Goal: Task Accomplishment & Management: Manage account settings

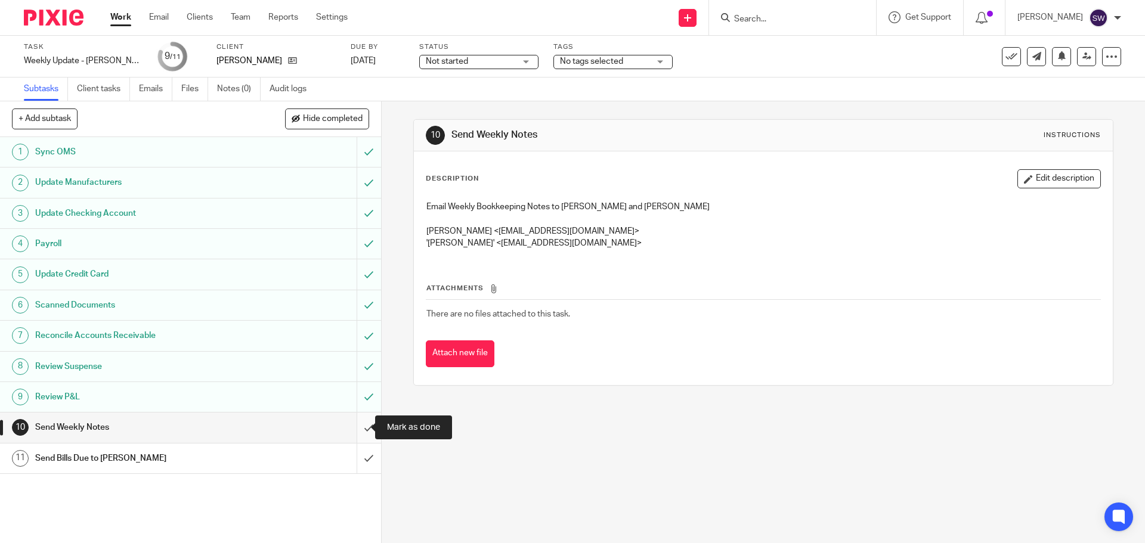
click at [348, 432] on input "submit" at bounding box center [190, 428] width 381 height 30
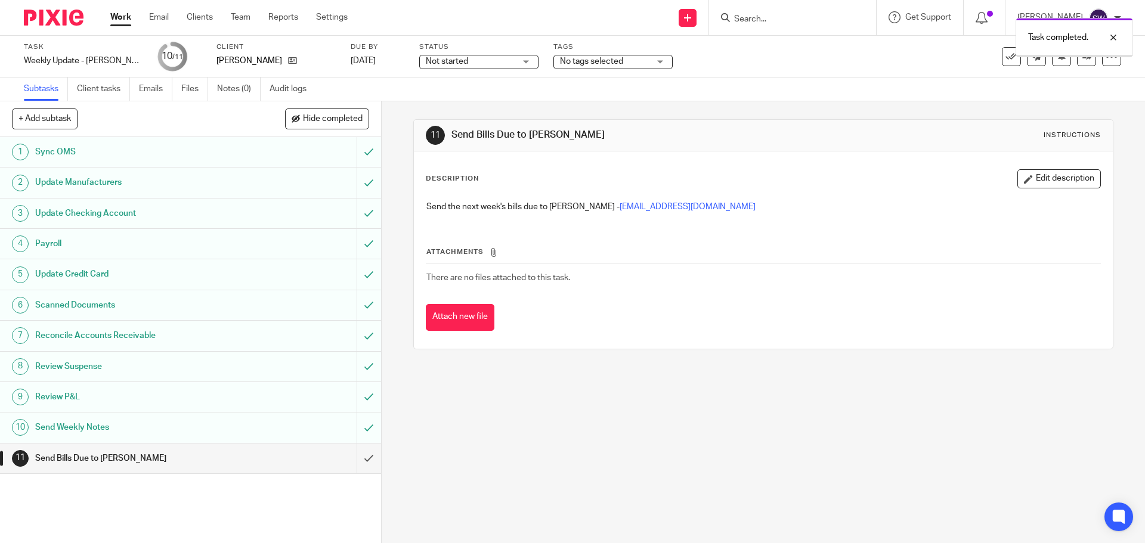
click at [288, 61] on icon at bounding box center [292, 60] width 9 height 9
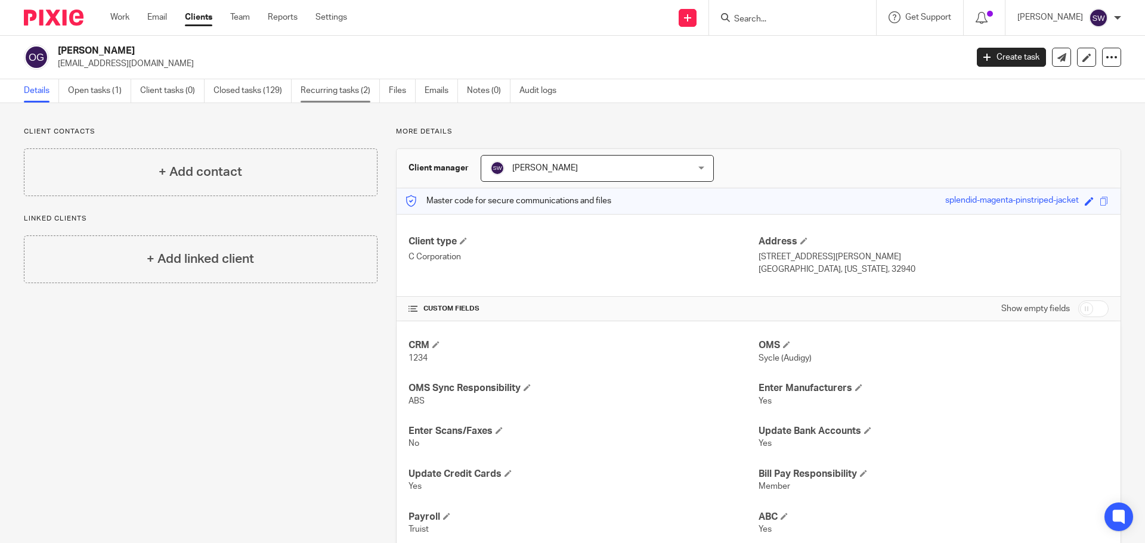
click at [359, 86] on link "Recurring tasks (2)" at bounding box center [340, 90] width 79 height 23
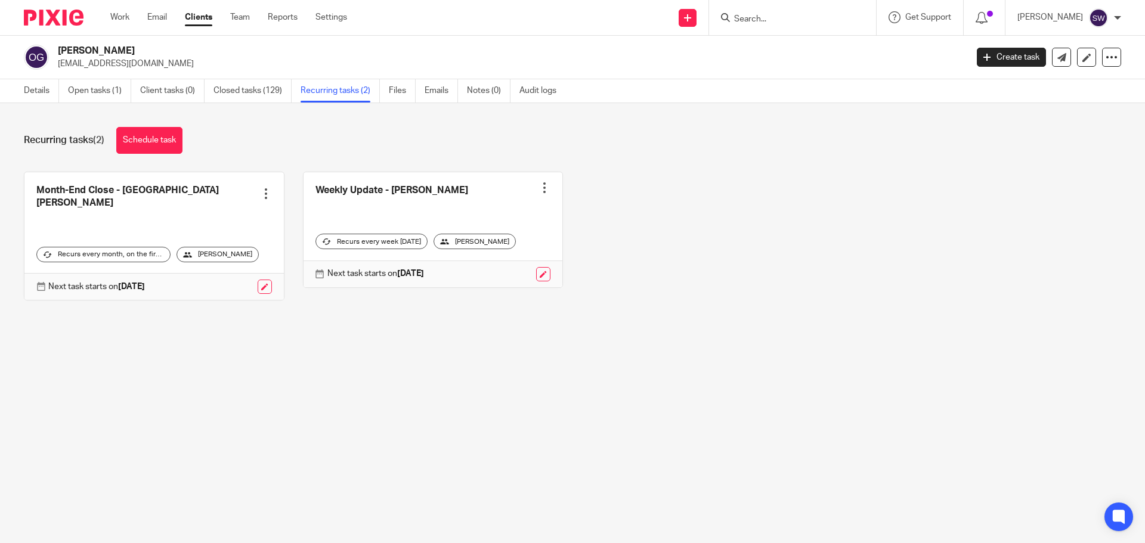
click at [352, 194] on link at bounding box center [433, 229] width 259 height 115
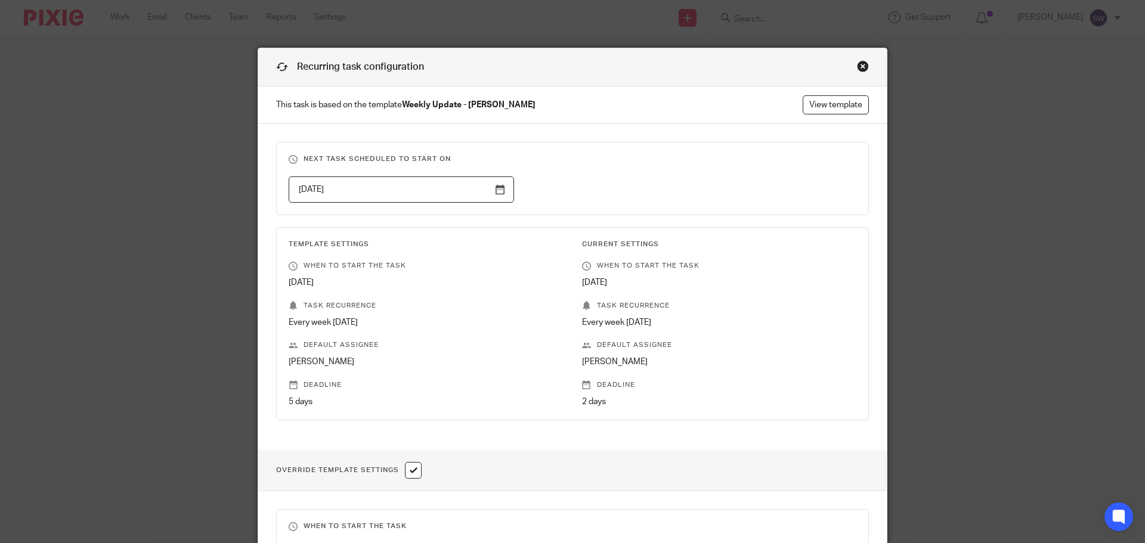
scroll to position [60, 0]
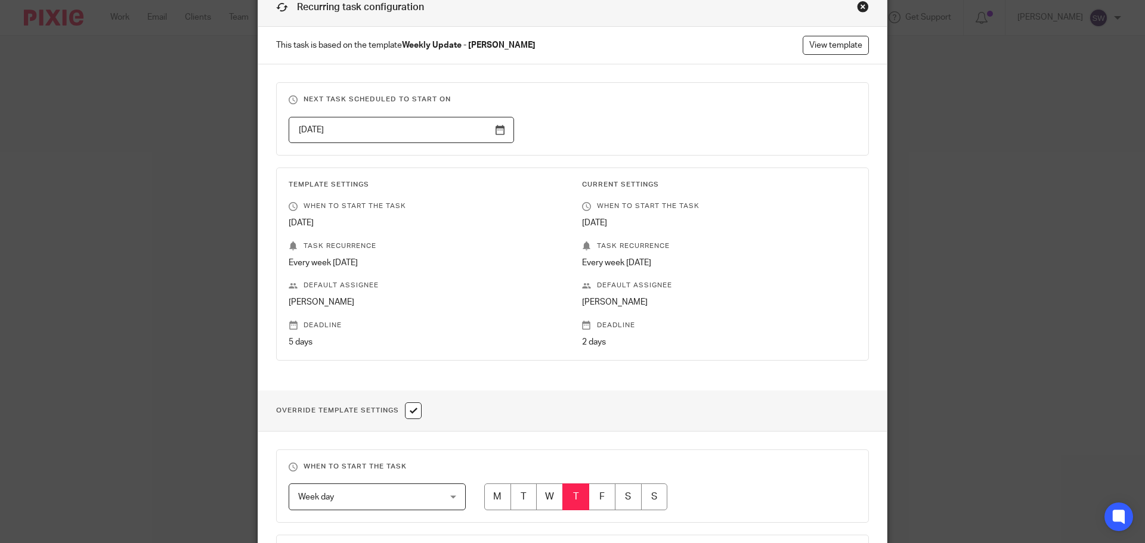
click at [817, 33] on p "This task is based on the template Weekly Update - Oberbeck View template" at bounding box center [572, 46] width 628 height 38
click at [815, 39] on link "View template" at bounding box center [836, 45] width 66 height 19
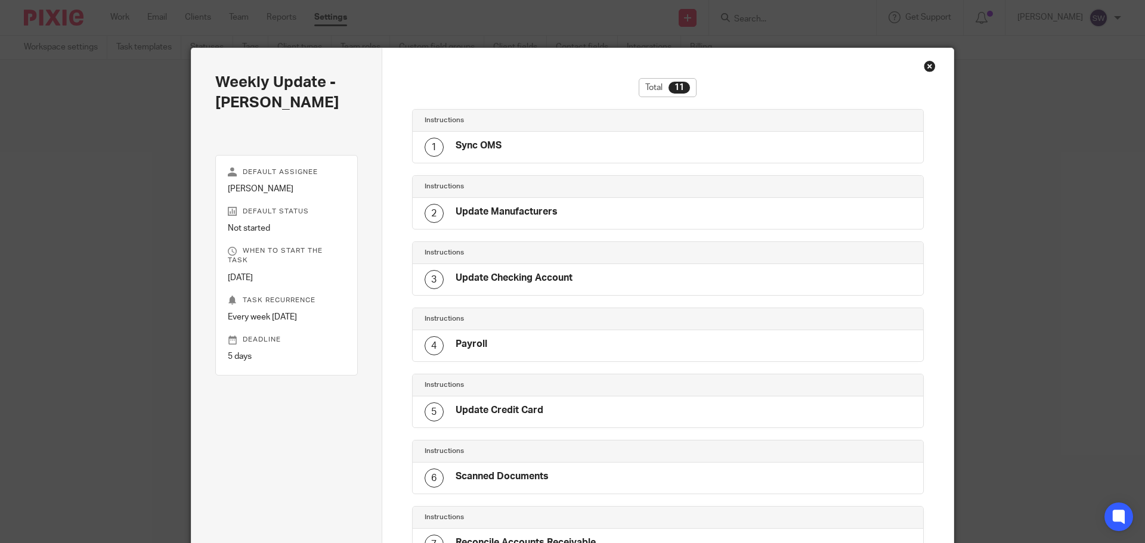
scroll to position [402, 0]
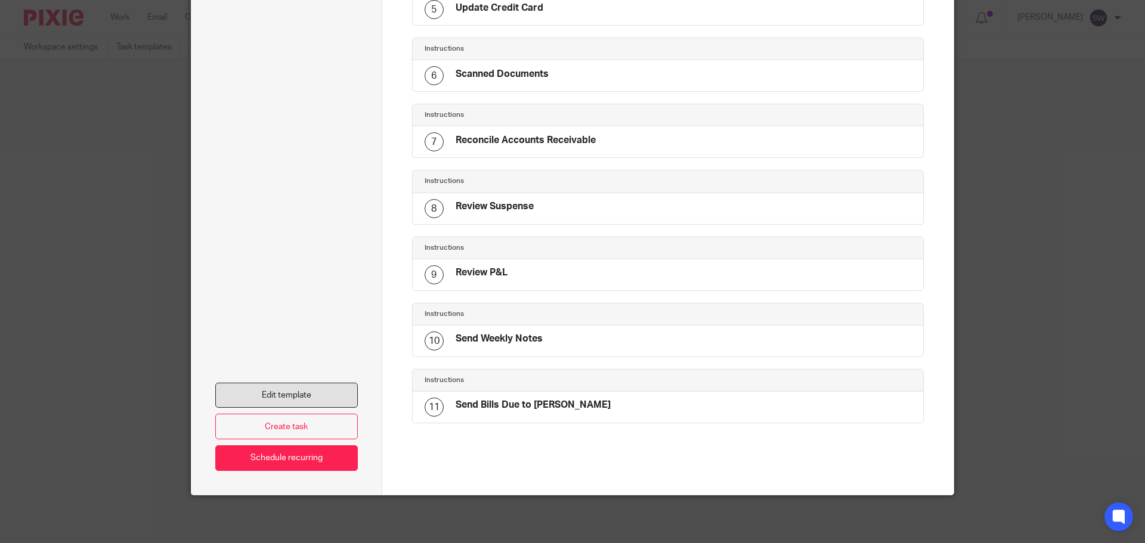
click at [327, 395] on link "Edit template" at bounding box center [286, 396] width 143 height 26
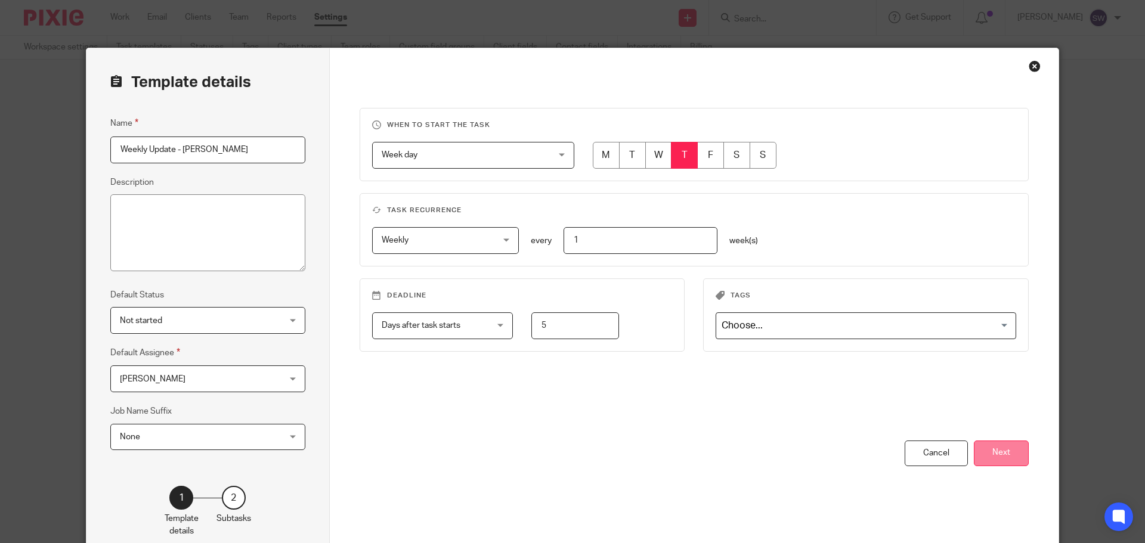
click at [981, 463] on button "Next" at bounding box center [1001, 454] width 55 height 26
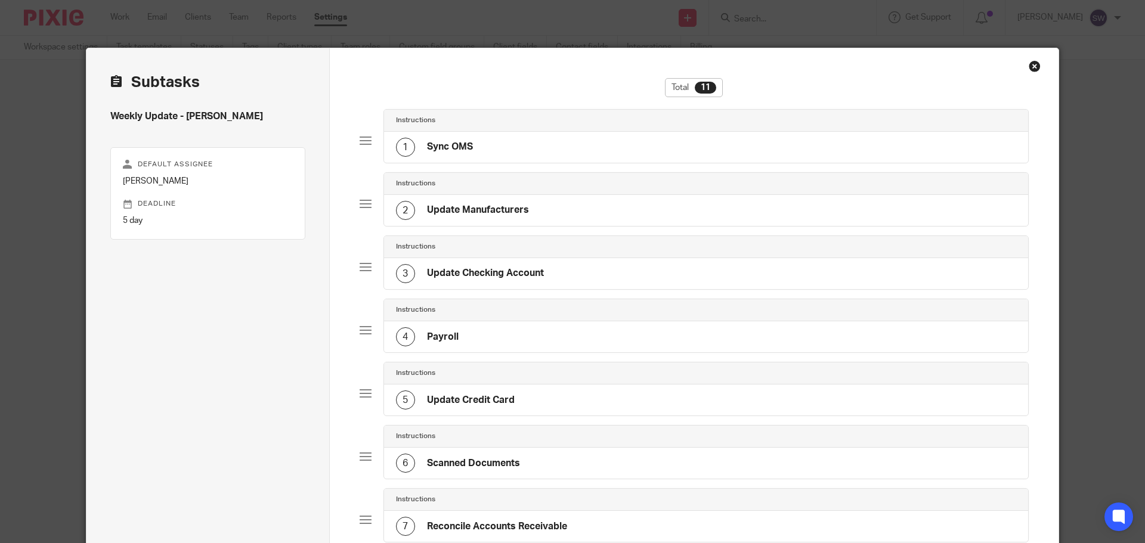
click at [992, 458] on div "6 Scanned Documents" at bounding box center [706, 463] width 645 height 31
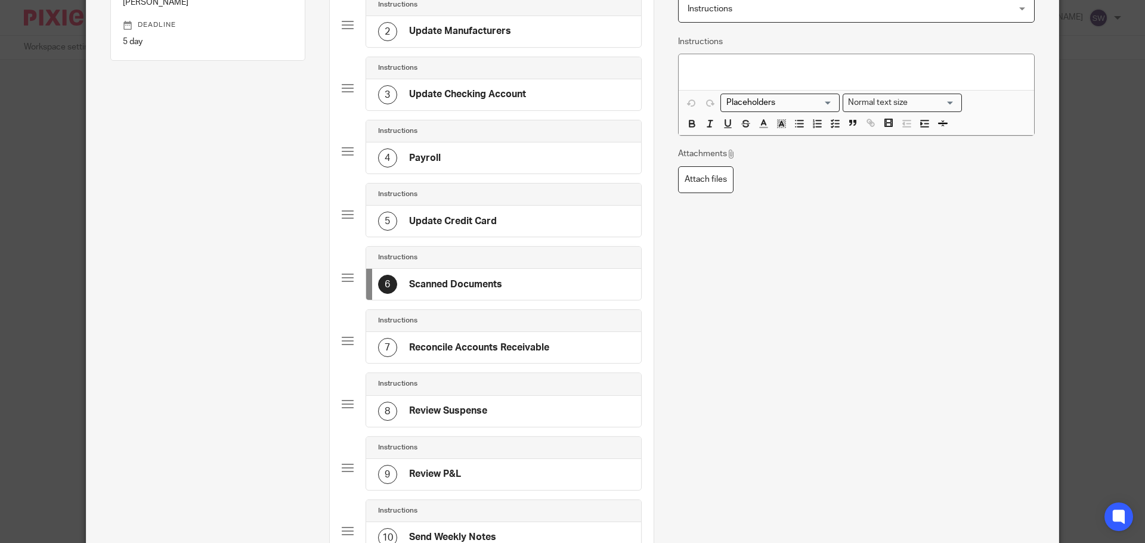
scroll to position [417, 0]
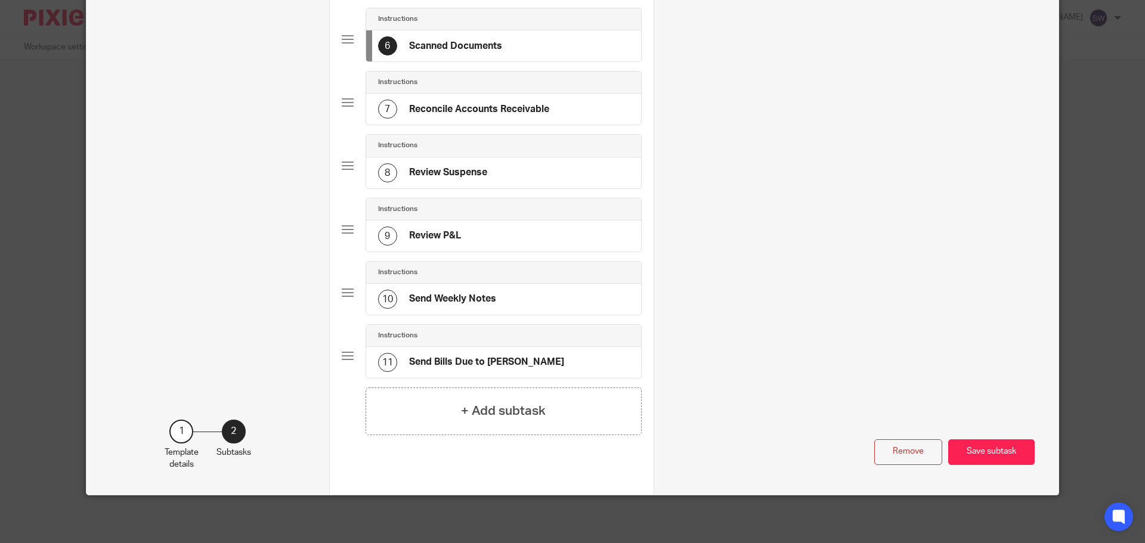
click at [528, 306] on div "10 Send Weekly Notes" at bounding box center [503, 299] width 275 height 31
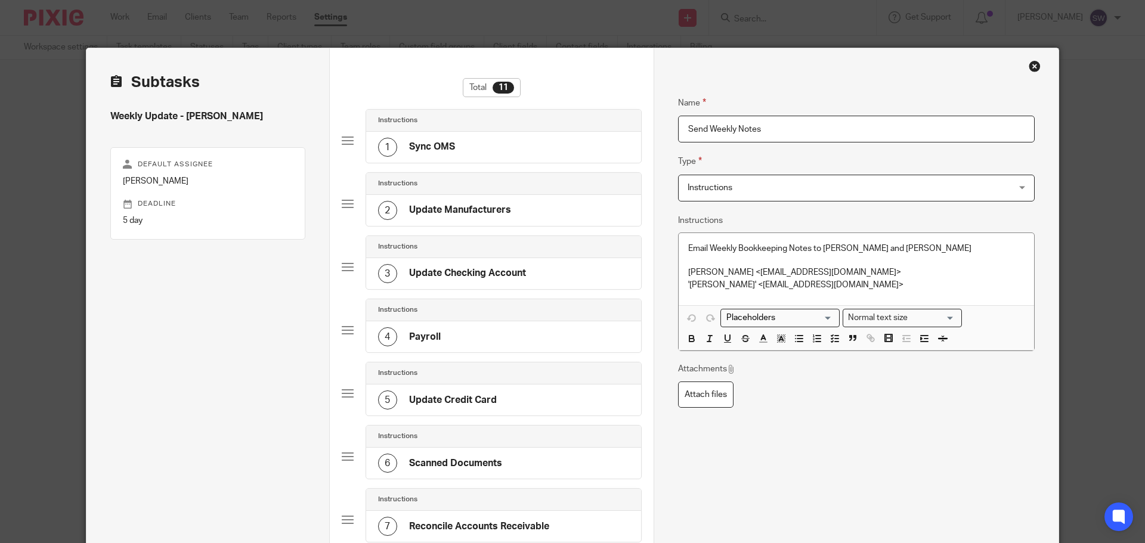
click at [888, 254] on p "Email Weekly Bookkeeping Notes to Glenn and Karen" at bounding box center [856, 249] width 336 height 12
click at [867, 283] on p "'Karen Cowan-Oberbeck' <earcares@aol.com>" at bounding box center [856, 285] width 336 height 12
click at [779, 285] on p "'Karen Cowan-Oberbeck' <earcares@aol.com>" at bounding box center [856, 285] width 336 height 12
click at [688, 281] on p "'Karen Cowan-Oberbeck <earcares@aol.com>" at bounding box center [856, 285] width 336 height 12
click at [693, 297] on p at bounding box center [856, 297] width 336 height 12
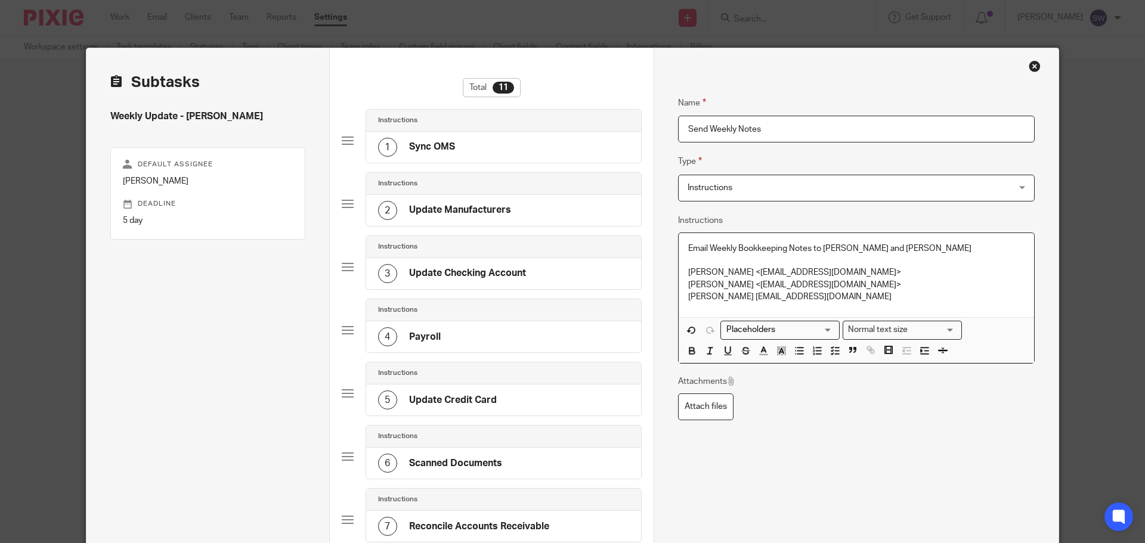
click at [857, 281] on p "Karen Cowan-Oberbeck <earcares@aol.com>" at bounding box center [856, 285] width 336 height 12
click at [782, 280] on p "Karen Cowan-Oberbeck <earcares@aol.com" at bounding box center [856, 285] width 336 height 12
click at [752, 271] on p "Glenn Oberbeck <Glennoberbeck@earcare.net>" at bounding box center [856, 273] width 336 height 12
click at [862, 271] on p "Glenn Oberbeck Glennoberbeck@earcare.net>" at bounding box center [856, 273] width 336 height 12
click at [895, 427] on div "Name Send Weekly Notes Type Instructions Instructions Instructions Document sig…" at bounding box center [856, 364] width 357 height 572
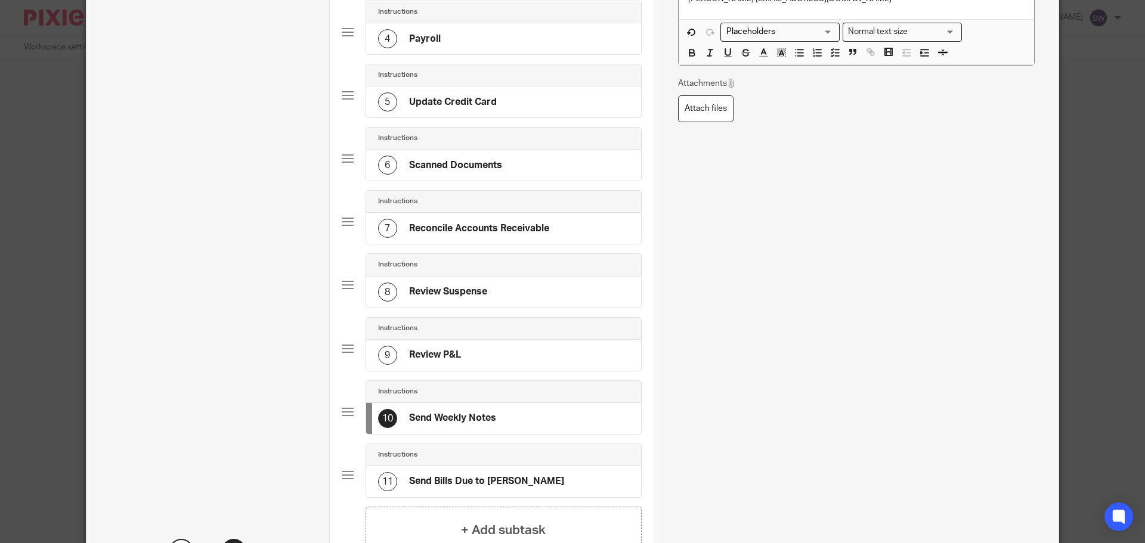
scroll to position [417, 0]
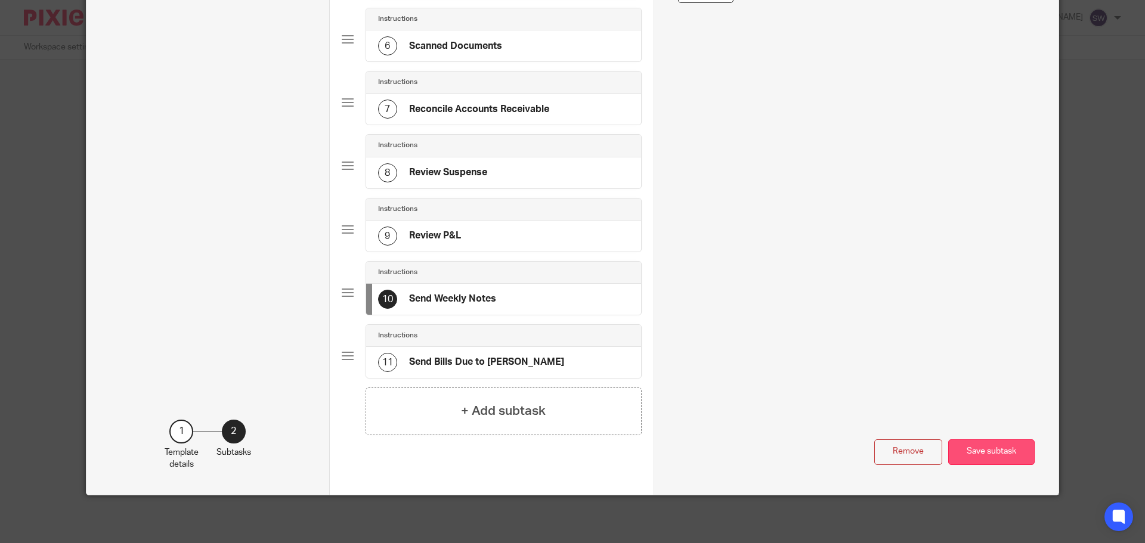
click at [999, 451] on button "Save subtask" at bounding box center [991, 452] width 86 height 26
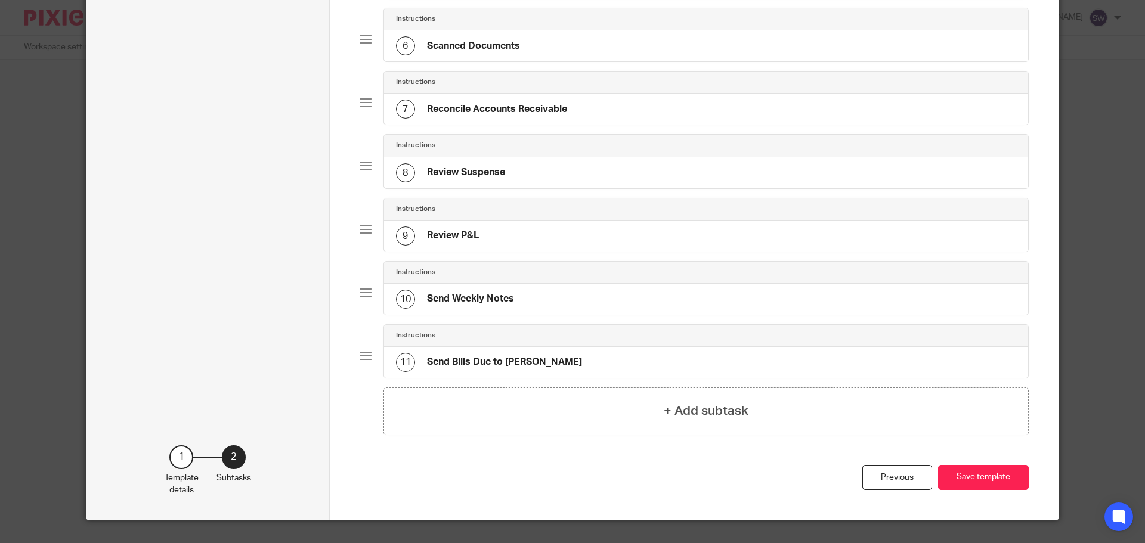
click at [559, 347] on div "11 Send Bills Due to Scott" at bounding box center [706, 362] width 645 height 31
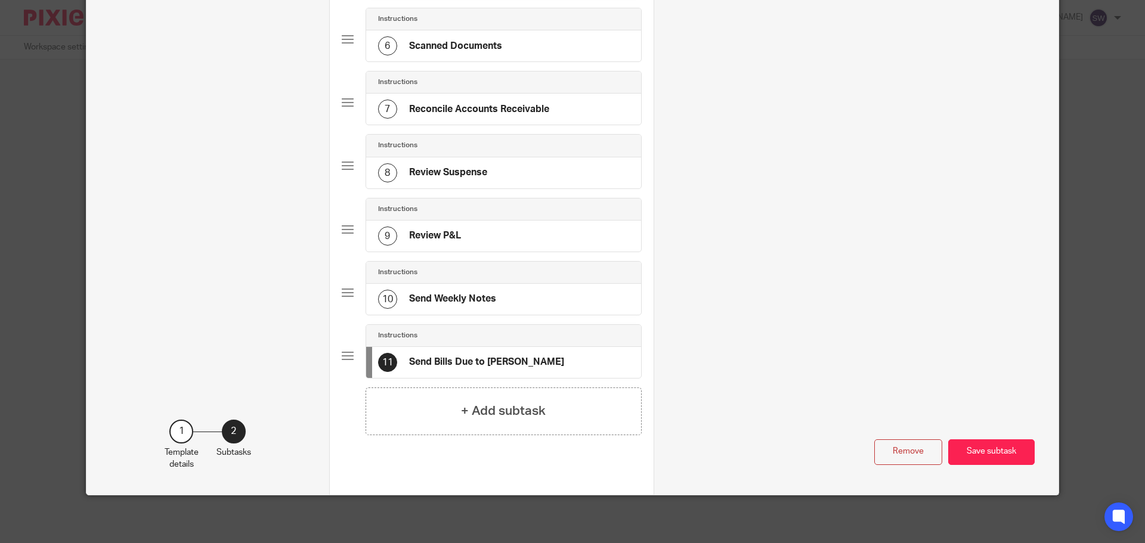
scroll to position [0, 0]
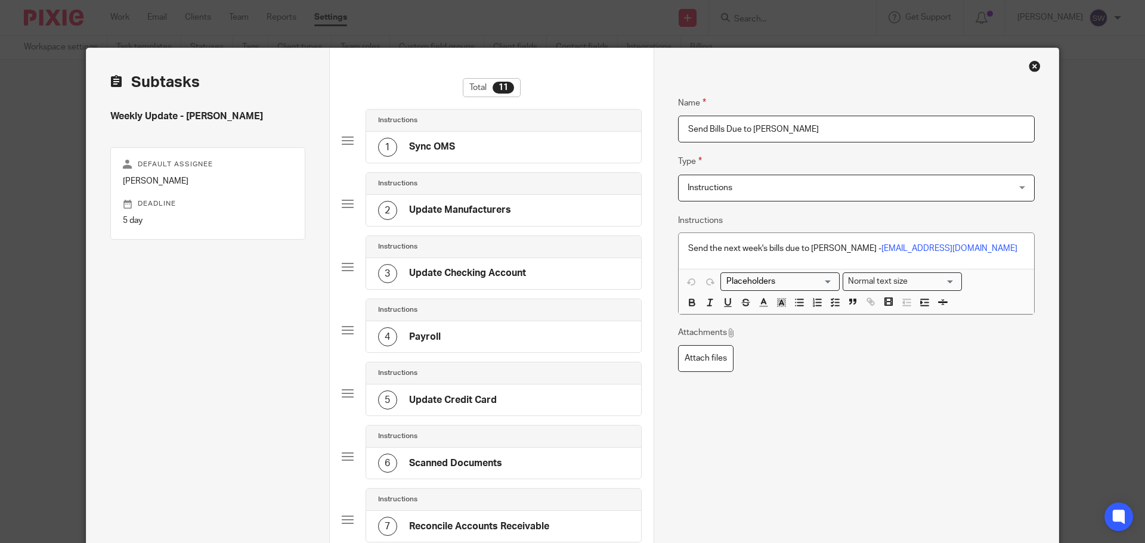
drag, startPoint x: 788, startPoint y: 127, endPoint x: 638, endPoint y: 131, distance: 150.3
click at [638, 131] on div "Subtasks Weekly Update - Oberbeck Default assignee Stephanie Wright Deadline 5 …" at bounding box center [572, 480] width 972 height 864
type input "Update Weekly Cash Sheet"
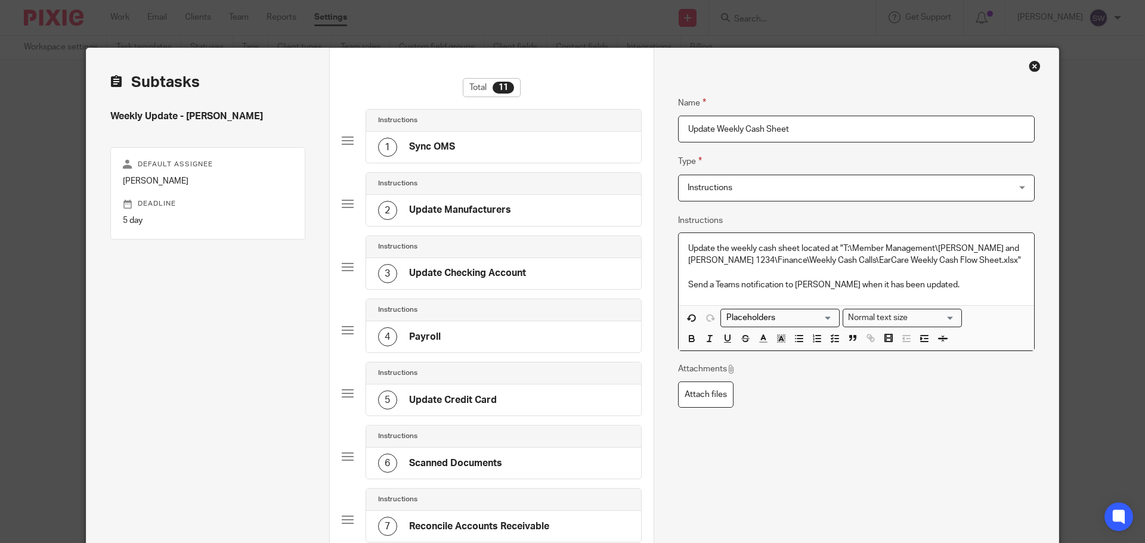
scroll to position [358, 0]
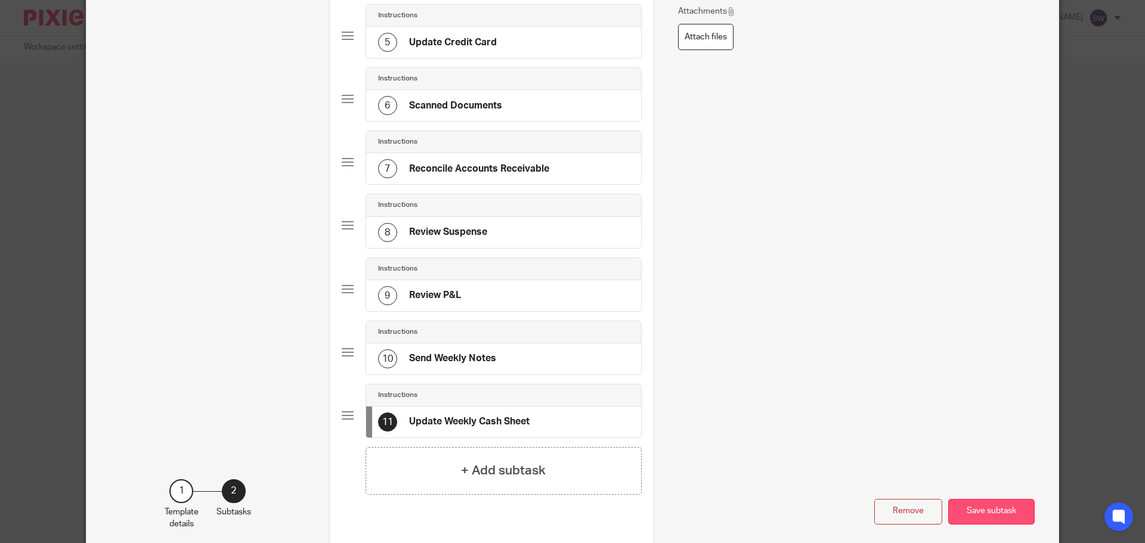
click at [977, 512] on button "Save subtask" at bounding box center [991, 512] width 86 height 26
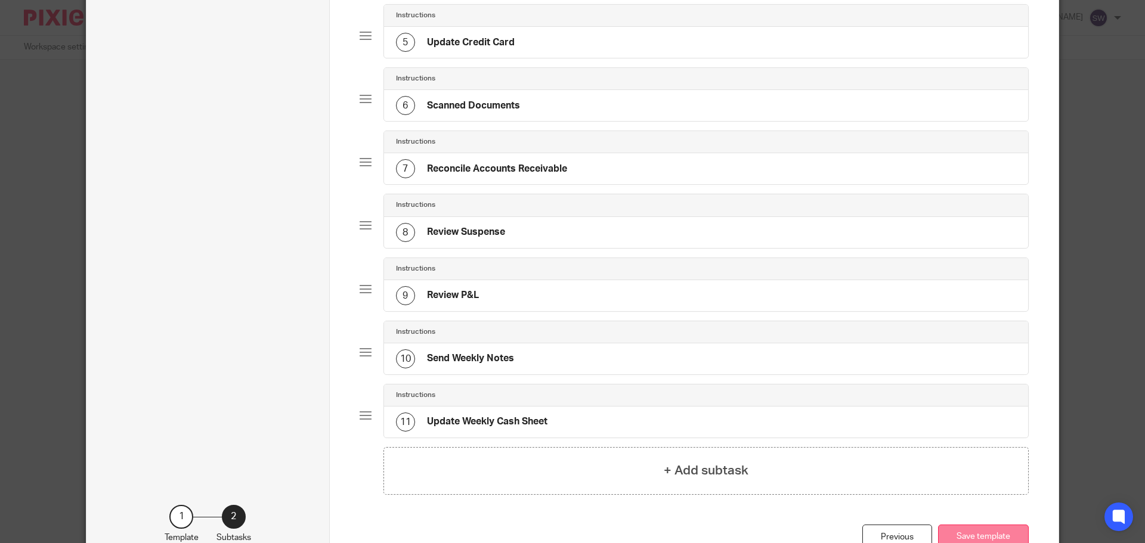
click at [986, 535] on button "Save template" at bounding box center [983, 538] width 91 height 26
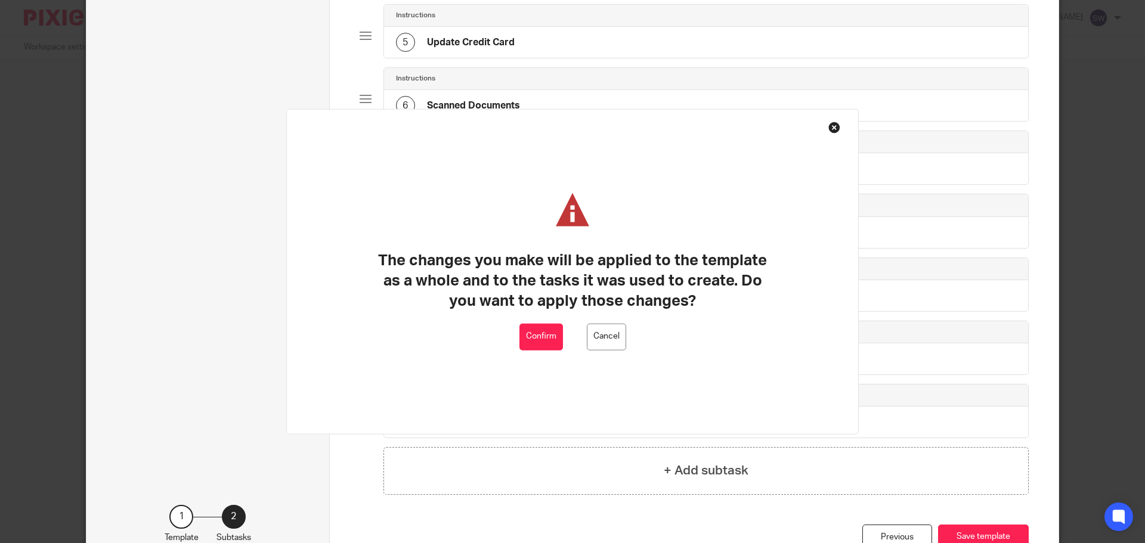
click at [556, 337] on button "Confirm" at bounding box center [541, 336] width 44 height 27
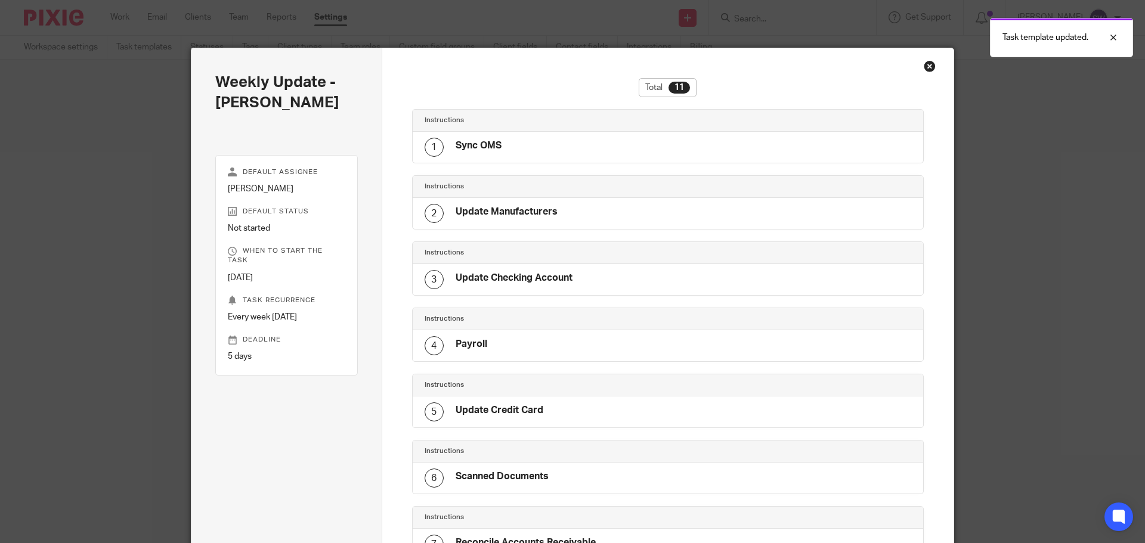
click at [924, 62] on div "Close this dialog window" at bounding box center [930, 66] width 12 height 12
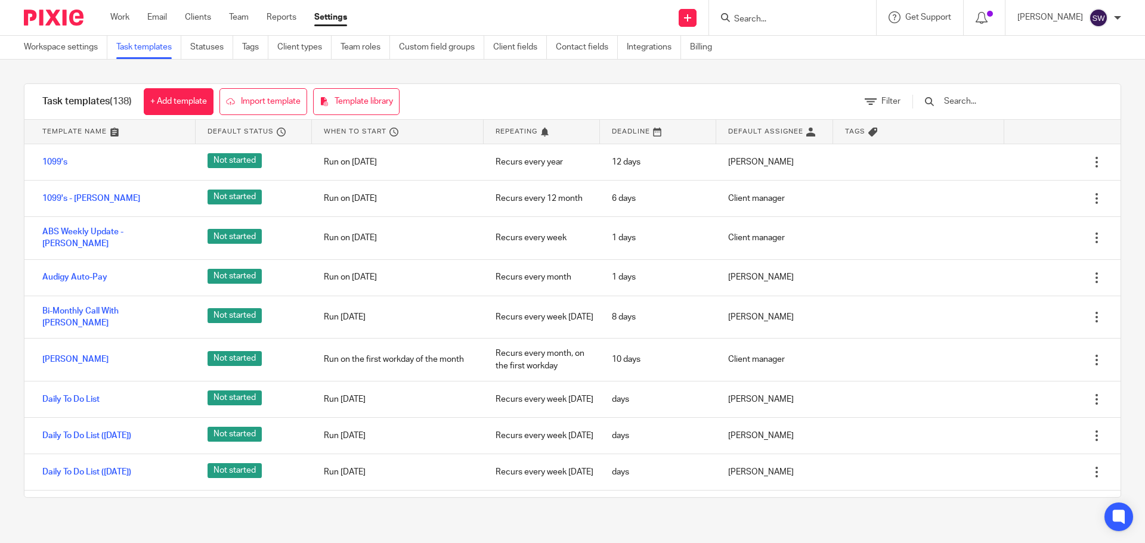
click at [162, 8] on div "Work Email Clients Team Reports Settings Work Email Clients Team Reports Settin…" at bounding box center [231, 17] width 267 height 35
click at [114, 11] on div "Work Email Clients Team Reports Settings Work Email Clients Team Reports Settin…" at bounding box center [231, 17] width 267 height 35
click at [120, 18] on link "Work" at bounding box center [119, 17] width 19 height 12
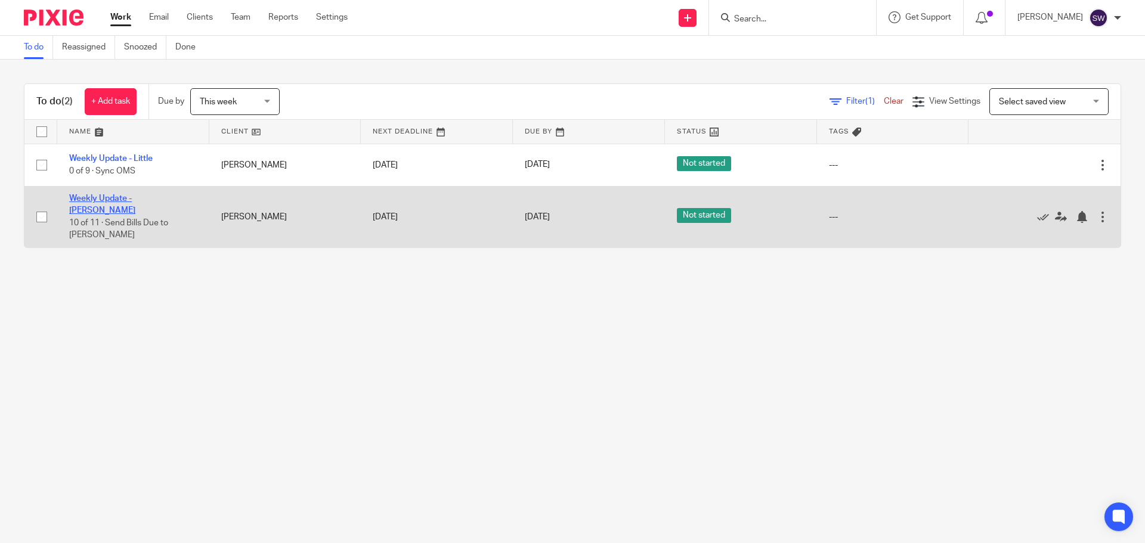
click at [135, 197] on link "Weekly Update - [PERSON_NAME]" at bounding box center [102, 204] width 66 height 20
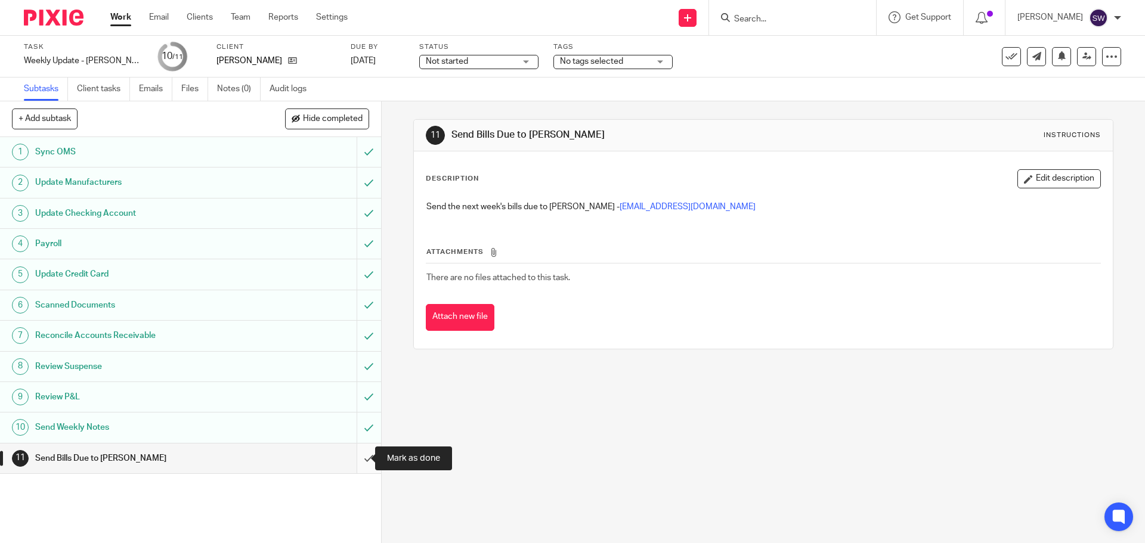
click at [361, 464] on input "submit" at bounding box center [190, 459] width 381 height 30
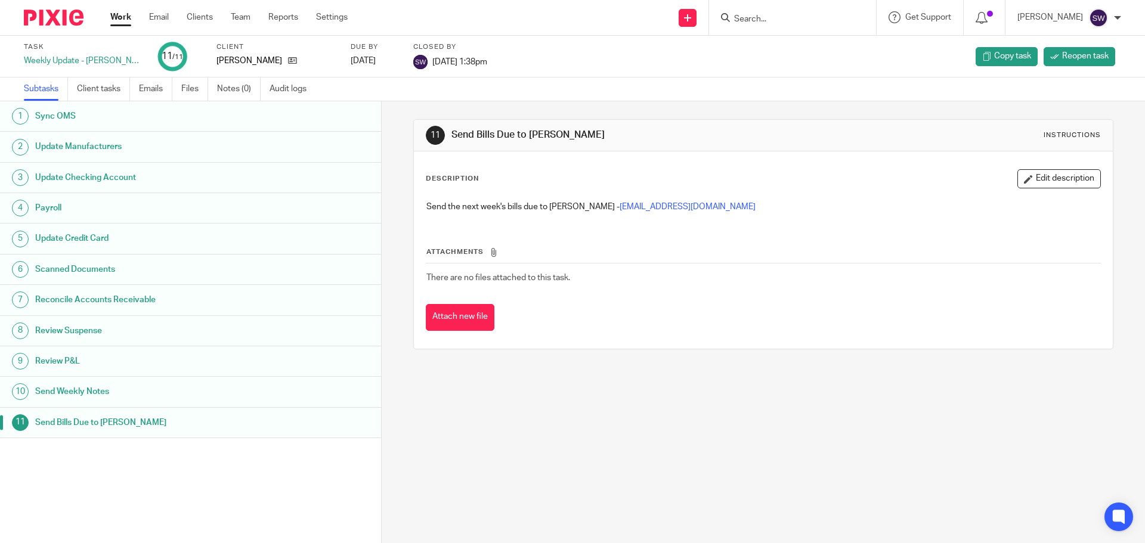
click at [119, 16] on link "Work" at bounding box center [120, 17] width 21 height 12
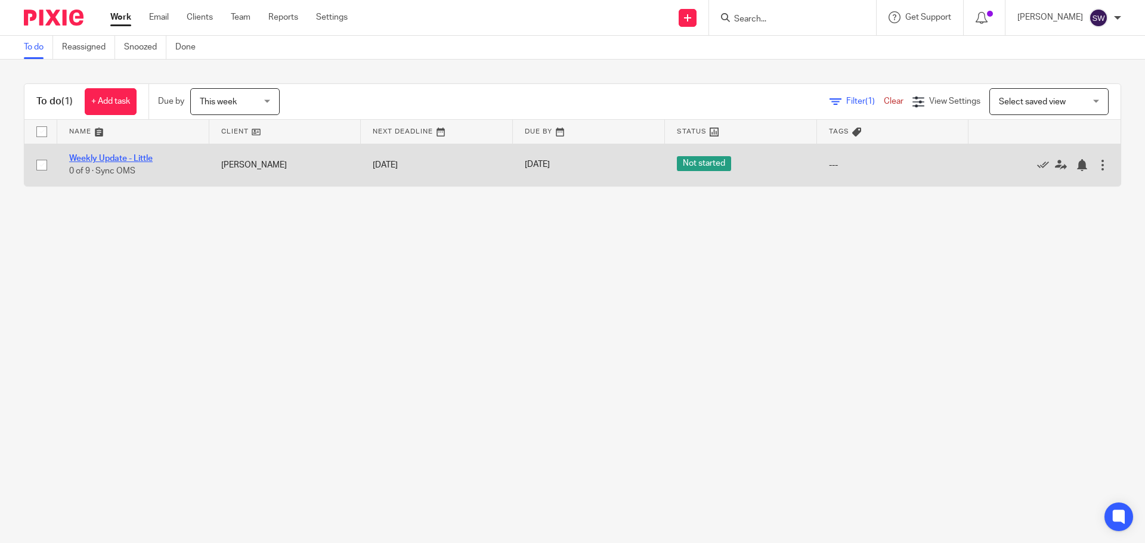
click at [144, 160] on link "Weekly Update - Little" at bounding box center [110, 158] width 83 height 8
